Goal: Information Seeking & Learning: Learn about a topic

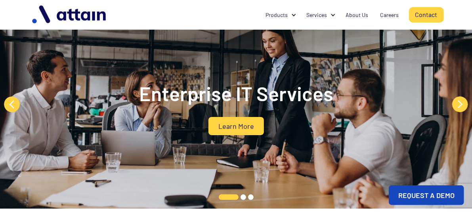
click at [304, 135] on div "Enterprise IT Services Learn More" at bounding box center [236, 105] width 317 height 62
click at [462, 105] on button "Next" at bounding box center [460, 105] width 16 height 16
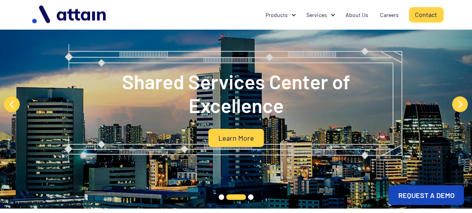
click at [462, 105] on button "Next" at bounding box center [460, 105] width 16 height 16
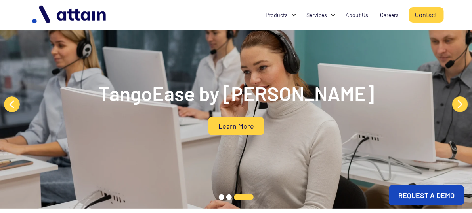
click at [462, 105] on button "Next" at bounding box center [460, 105] width 16 height 16
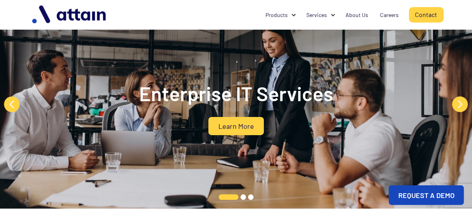
click at [462, 105] on button "Next" at bounding box center [460, 105] width 16 height 16
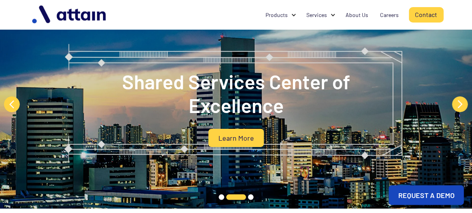
click at [462, 105] on button "Next" at bounding box center [460, 105] width 16 height 16
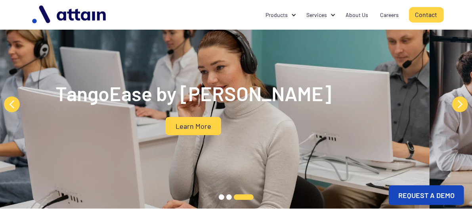
drag, startPoint x: 283, startPoint y: 135, endPoint x: 240, endPoint y: 123, distance: 44.3
click at [240, 123] on div "TangoEase by Attain Learn More" at bounding box center [193, 105] width 317 height 62
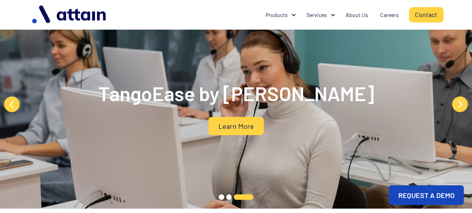
click at [232, 125] on link "Learn More" at bounding box center [235, 126] width 55 height 18
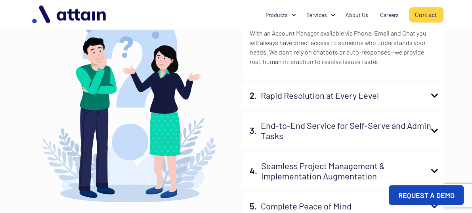
scroll to position [747, 0]
click at [316, 108] on h4 "2. Rapid Resolution at Every Level" at bounding box center [343, 95] width 202 height 26
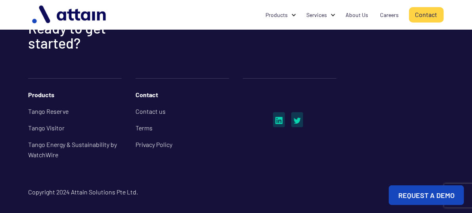
scroll to position [1497, 0]
click at [281, 121] on img at bounding box center [278, 120] width 7 height 7
